Goal: Information Seeking & Learning: Learn about a topic

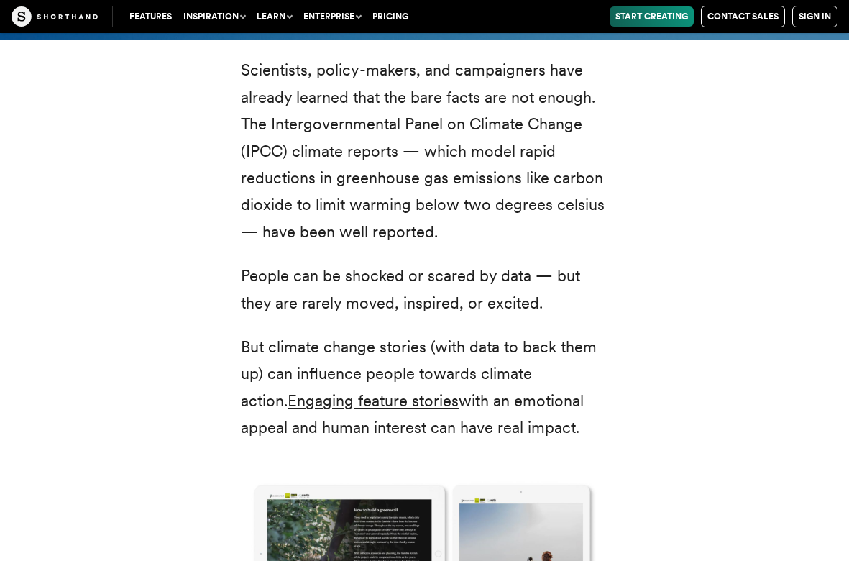
scroll to position [2005, 0]
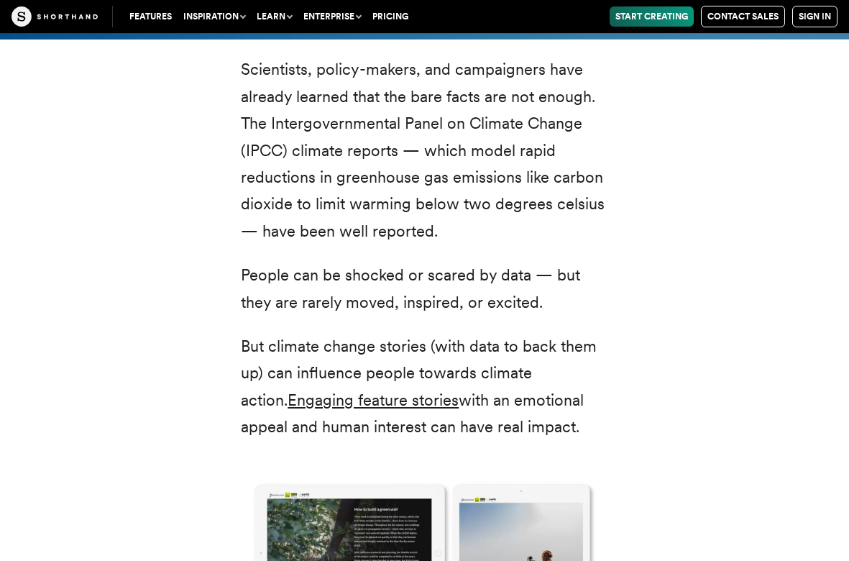
click at [659, 269] on div "Scientists, policy-makers, and campaigners have already learned that the bare f…" at bounding box center [424, 483] width 849 height 889
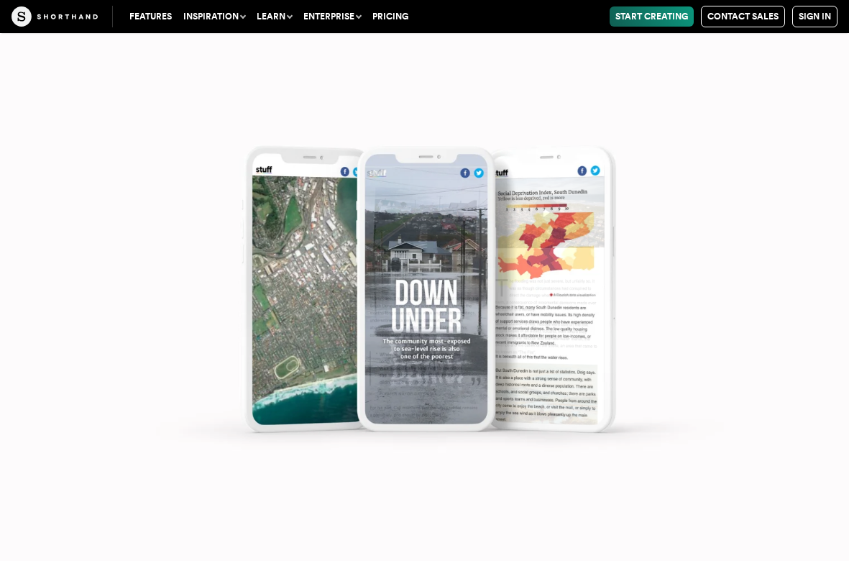
scroll to position [6618, 0]
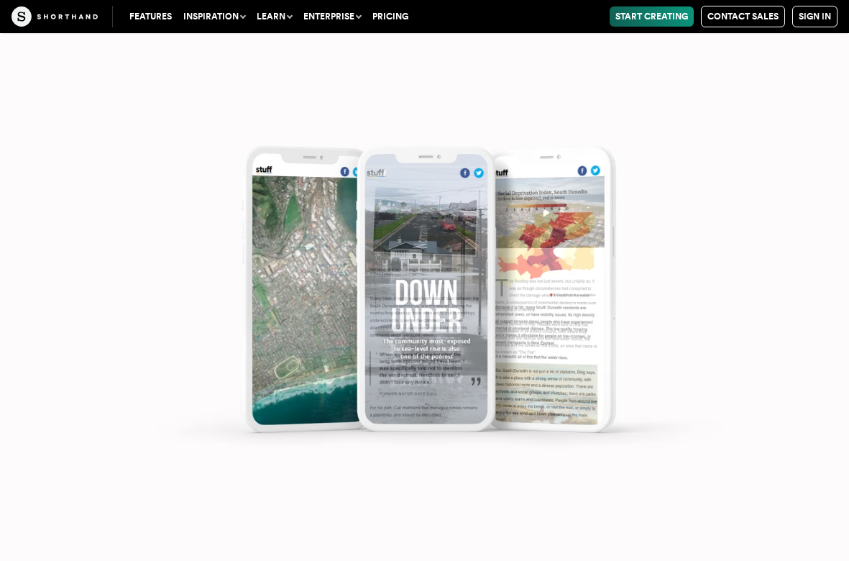
click at [411, 271] on img at bounding box center [424, 280] width 849 height 561
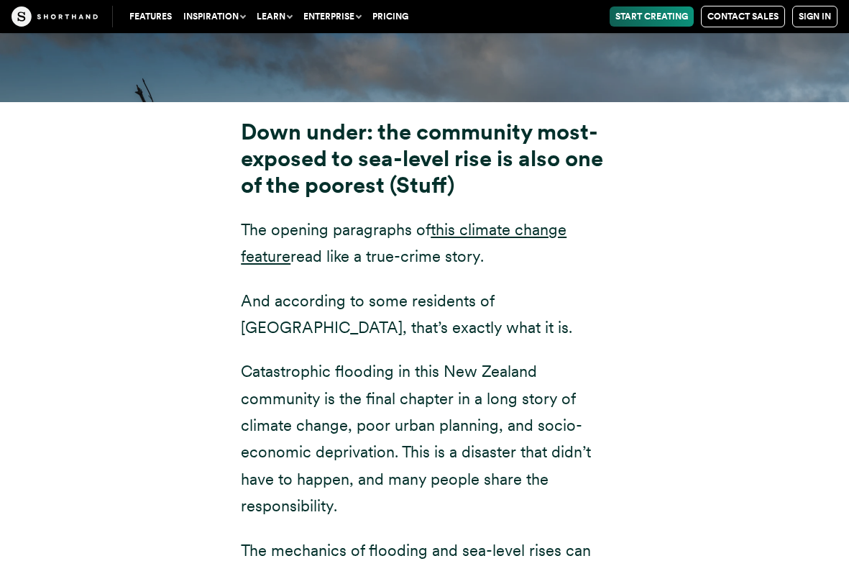
scroll to position [5629, 0]
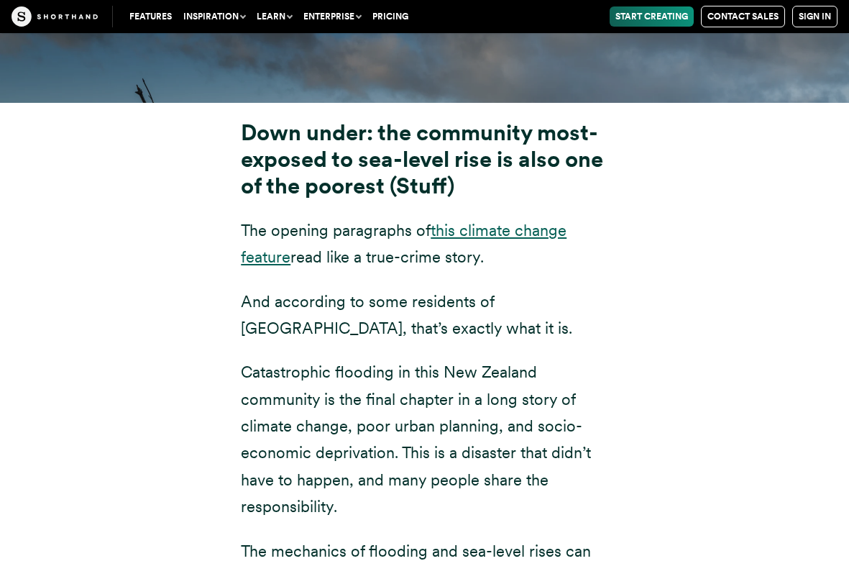
click at [504, 221] on link "this climate change feature" at bounding box center [404, 243] width 326 height 45
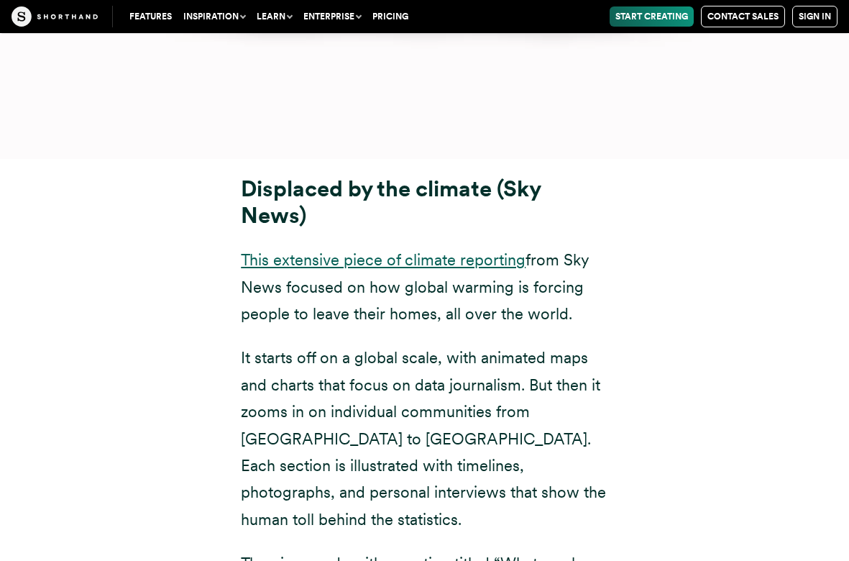
scroll to position [7396, 0]
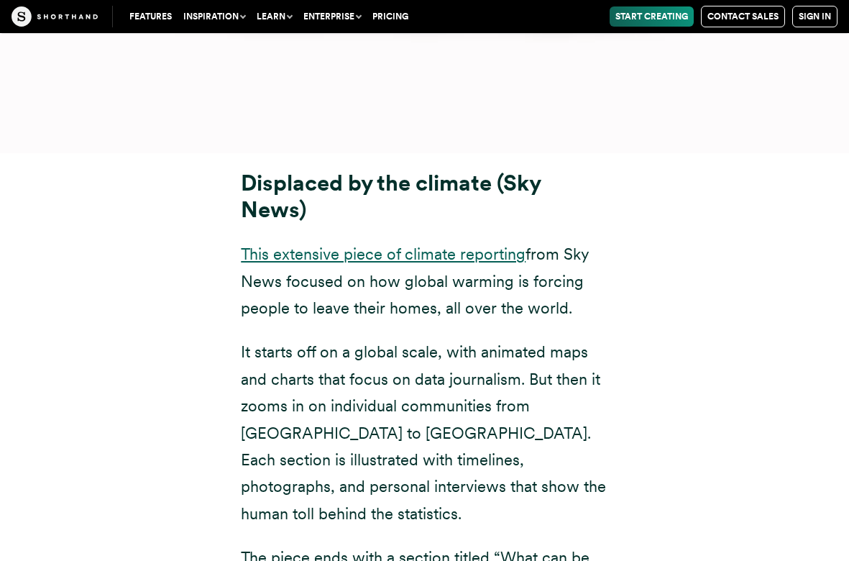
click at [385, 244] on link "This extensive piece of climate reporting" at bounding box center [383, 253] width 285 height 19
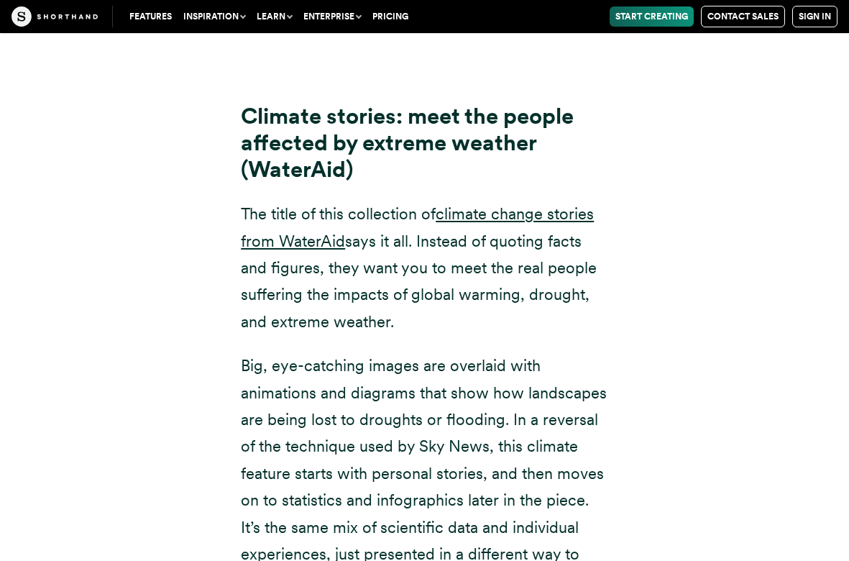
scroll to position [9132, 0]
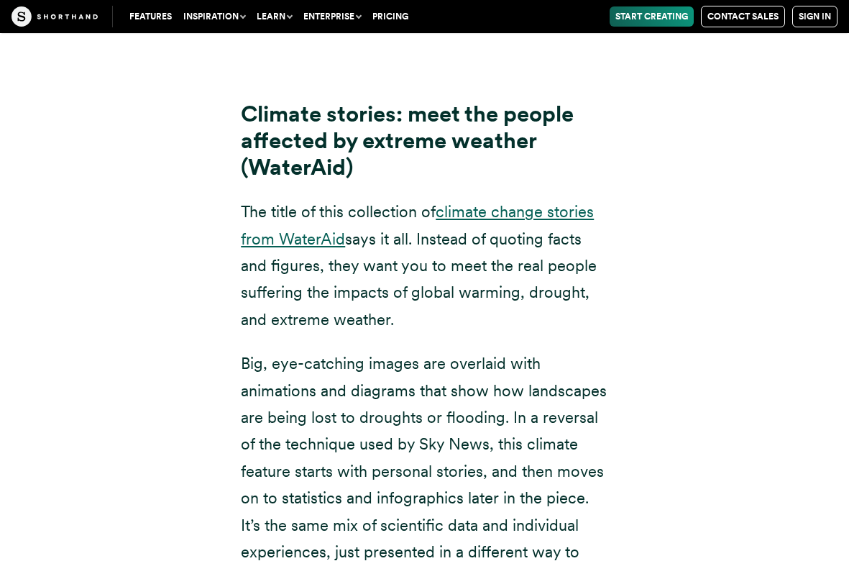
click at [470, 202] on link "climate change stories from WaterAid" at bounding box center [417, 224] width 353 height 45
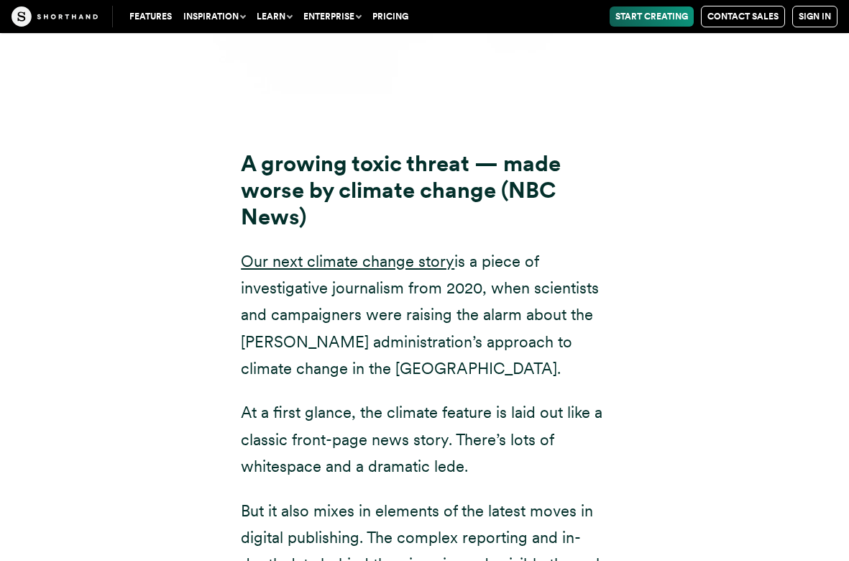
scroll to position [10785, 0]
